Goal: Transaction & Acquisition: Book appointment/travel/reservation

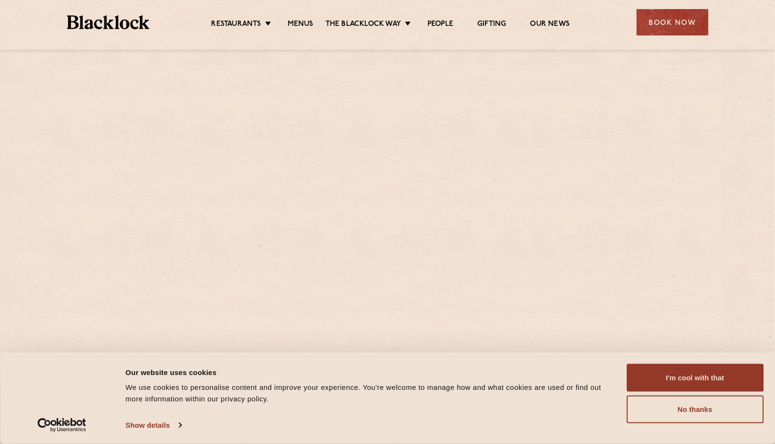
click at [650, 36] on div "Restaurants [GEOGRAPHIC_DATA] [GEOGRAPHIC_DATA] [GEOGRAPHIC_DATA] [GEOGRAPHIC_D…" at bounding box center [388, 21] width 670 height 43
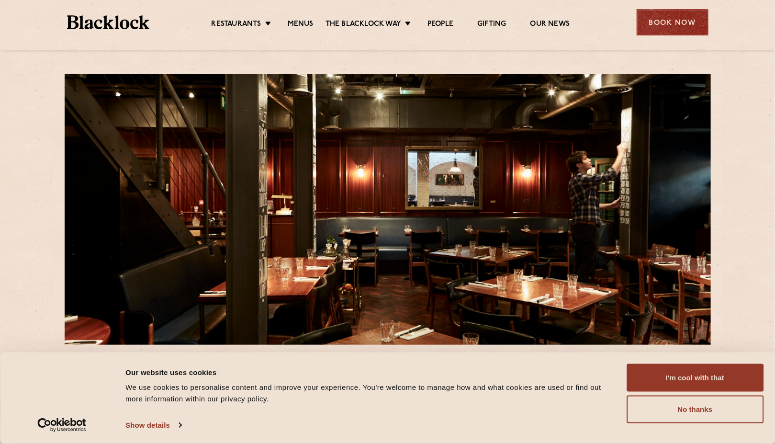
click at [651, 21] on div "Book Now" at bounding box center [672, 22] width 72 height 26
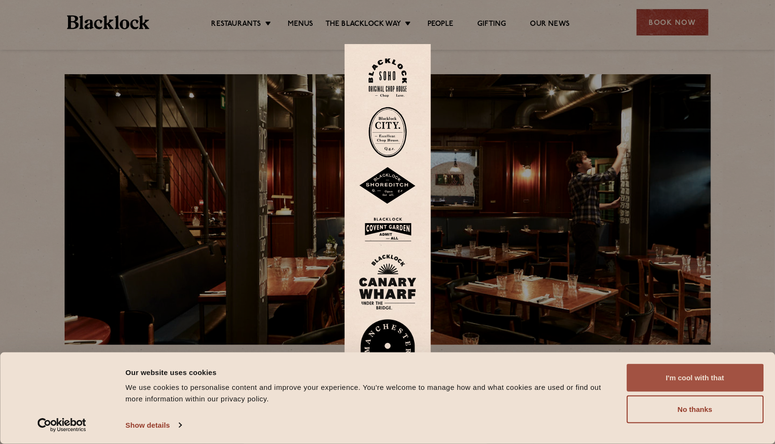
click at [708, 377] on button "I'm cool with that" at bounding box center [694, 378] width 137 height 28
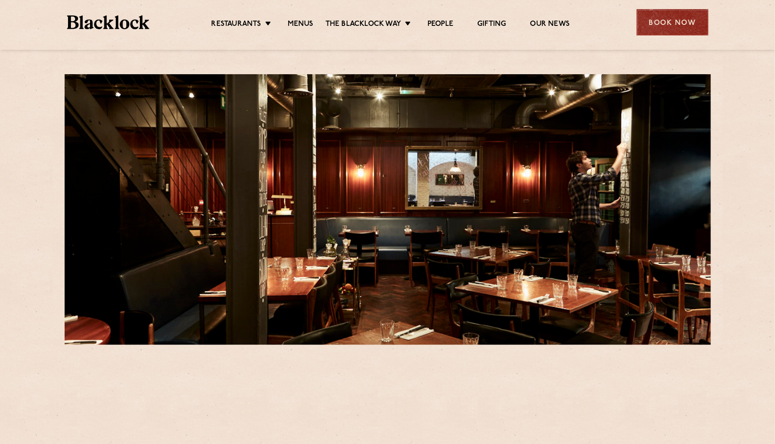
click at [680, 13] on div "Book Now" at bounding box center [672, 22] width 72 height 26
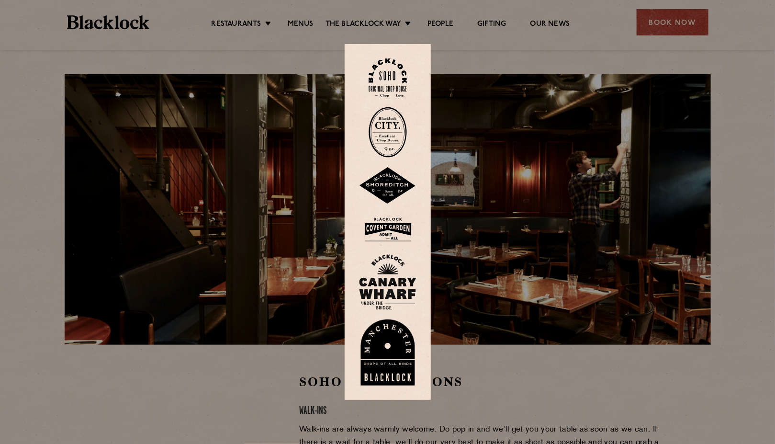
click at [396, 78] on img at bounding box center [387, 77] width 38 height 39
